Goal: Task Accomplishment & Management: Manage account settings

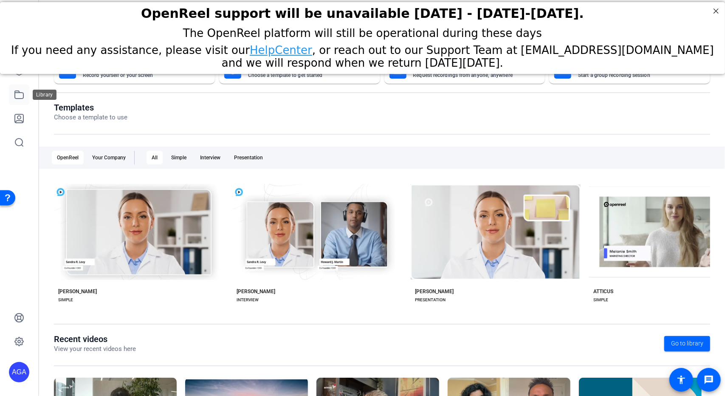
click at [19, 96] on icon at bounding box center [19, 95] width 10 height 10
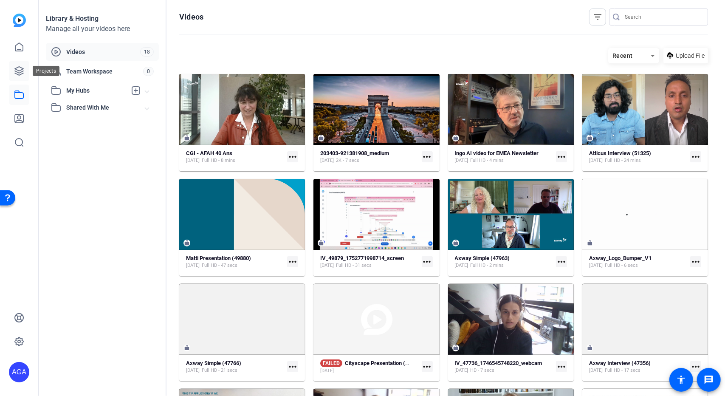
click at [18, 72] on icon at bounding box center [19, 71] width 8 height 8
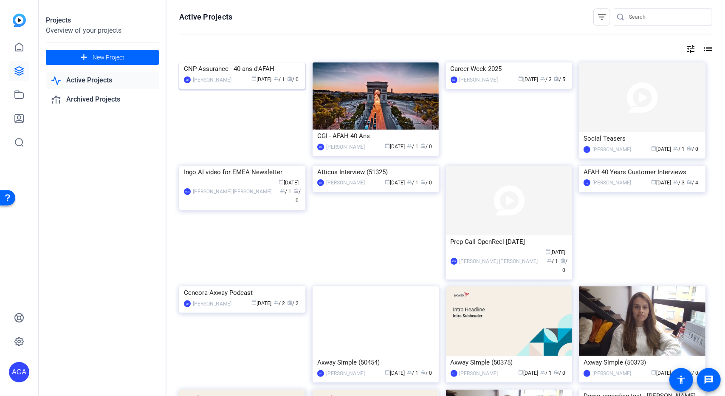
click at [237, 75] on div "CNP Assurance - 40 ans d'AFAH" at bounding box center [242, 68] width 117 height 13
click at [15, 368] on div "AGA" at bounding box center [19, 372] width 20 height 20
click at [112, 363] on mat-icon "logout" at bounding box center [112, 360] width 10 height 10
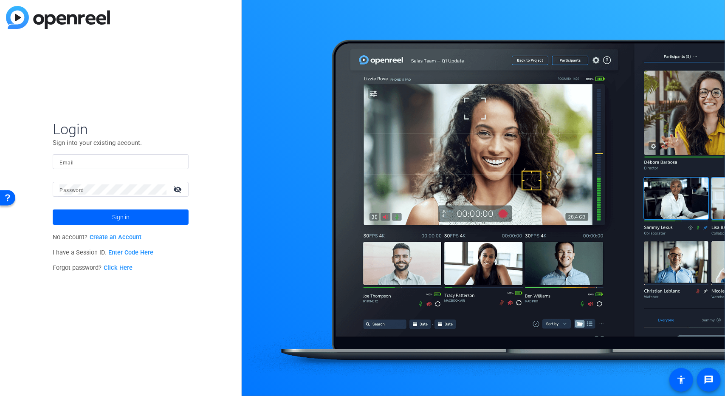
click at [103, 159] on input "Email" at bounding box center [120, 162] width 122 height 10
type input "[EMAIL_ADDRESS][DOMAIN_NAME]"
click at [82, 190] on mat-label "Password" at bounding box center [71, 190] width 24 height 6
click at [179, 194] on mat-icon "visibility_off" at bounding box center [178, 189] width 20 height 12
click at [128, 222] on span "Sign in" at bounding box center [120, 216] width 17 height 21
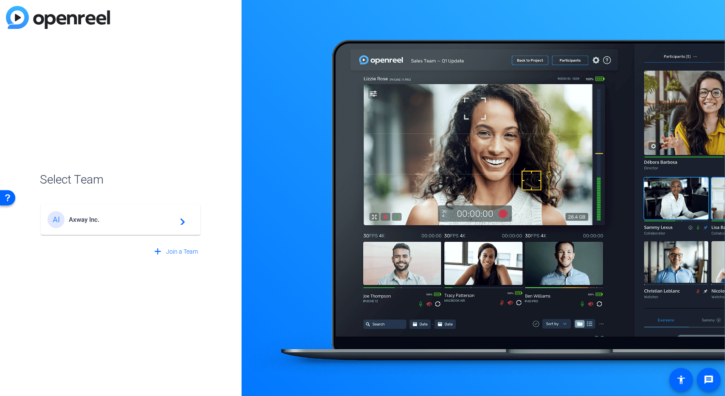
click at [151, 207] on mat-card-content "AI Axway Inc. navigate_next" at bounding box center [121, 219] width 160 height 31
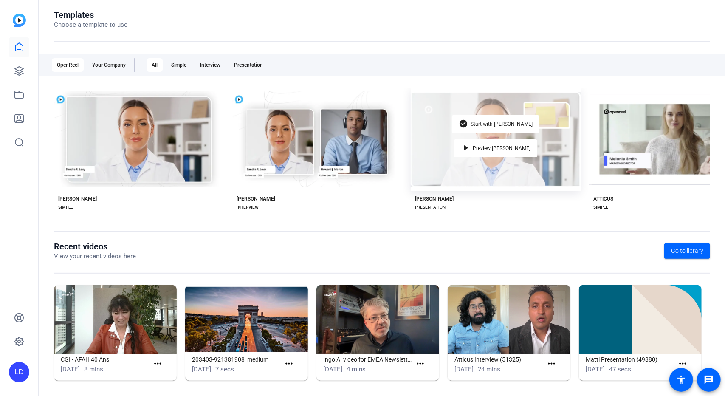
scroll to position [96, 0]
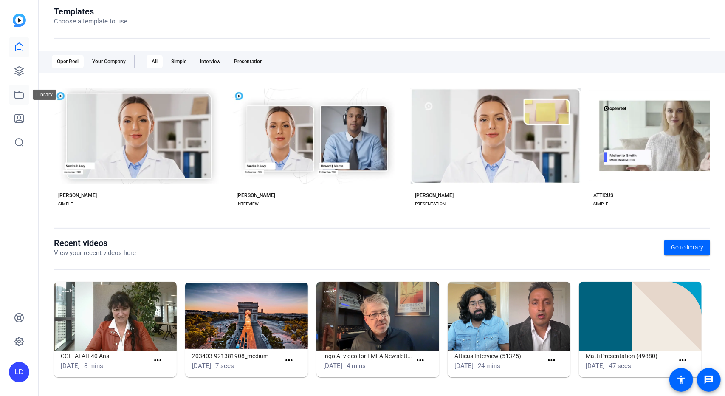
click at [17, 95] on icon at bounding box center [19, 95] width 10 height 10
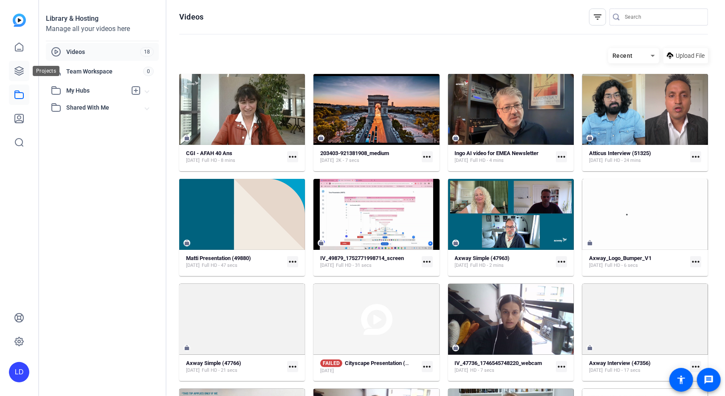
click at [20, 74] on icon at bounding box center [19, 71] width 10 height 10
